Goal: Book appointment/travel/reservation

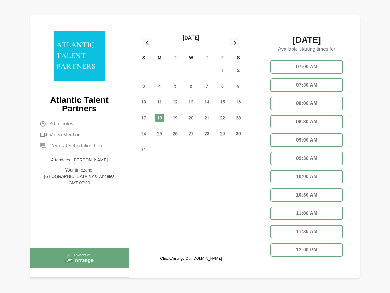
click at [191, 95] on div "13" at bounding box center [191, 102] width 16 height 16
click at [191, 38] on div "[DATE]" at bounding box center [191, 38] width 17 height 9
click at [144, 70] on div "27" at bounding box center [144, 70] width 16 height 16
click at [160, 70] on div "28" at bounding box center [160, 70] width 16 height 16
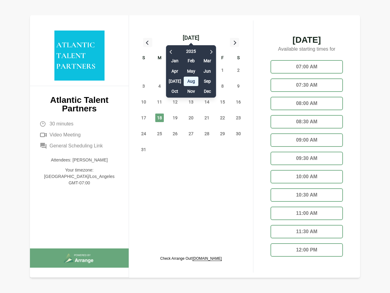
click at [175, 70] on div "[DATE] Feb Mar Apr May Jun [DATE] Aug Sep Oct Nov Dec" at bounding box center [191, 70] width 50 height 56
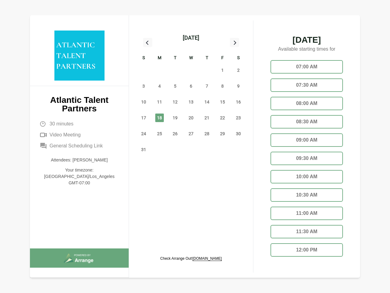
click at [191, 70] on div "30" at bounding box center [191, 70] width 16 height 16
click at [207, 70] on div "31" at bounding box center [207, 70] width 16 height 16
click at [223, 70] on span "1" at bounding box center [222, 70] width 9 height 9
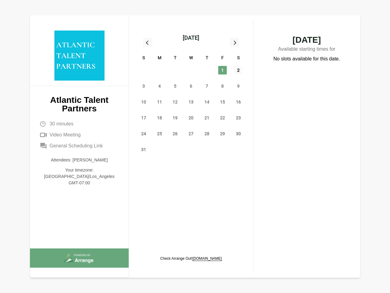
click at [238, 70] on span "2" at bounding box center [238, 70] width 9 height 9
click at [144, 86] on span "3" at bounding box center [143, 86] width 9 height 9
